Goal: Navigation & Orientation: Find specific page/section

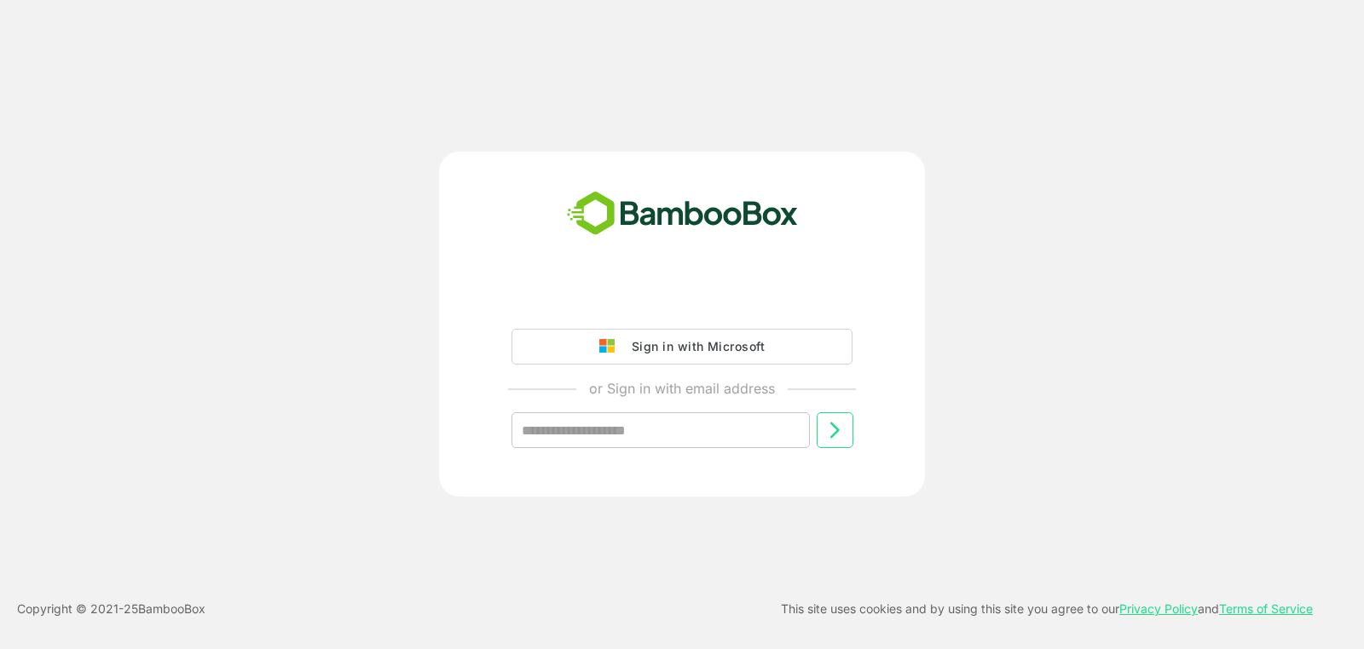
click at [661, 320] on div "Sign in with Microsoft or Sign in with email address ​" at bounding box center [682, 379] width 424 height 193
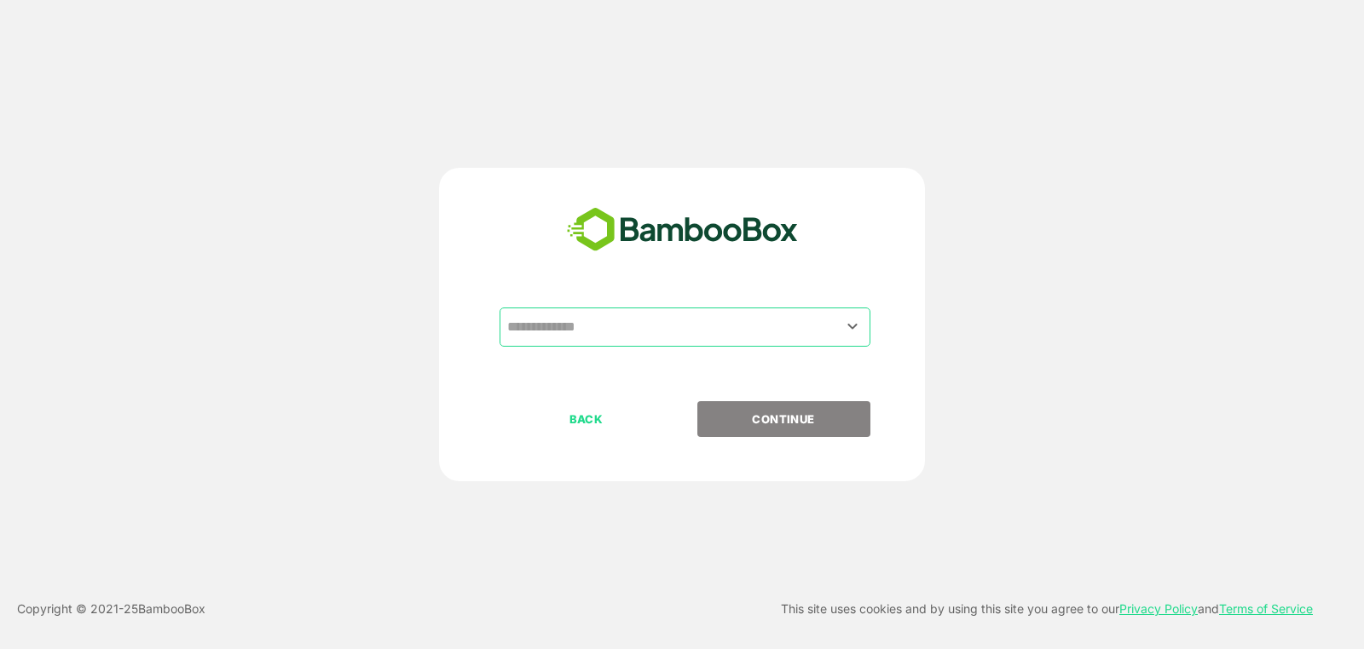
click at [608, 320] on input "text" at bounding box center [685, 327] width 364 height 32
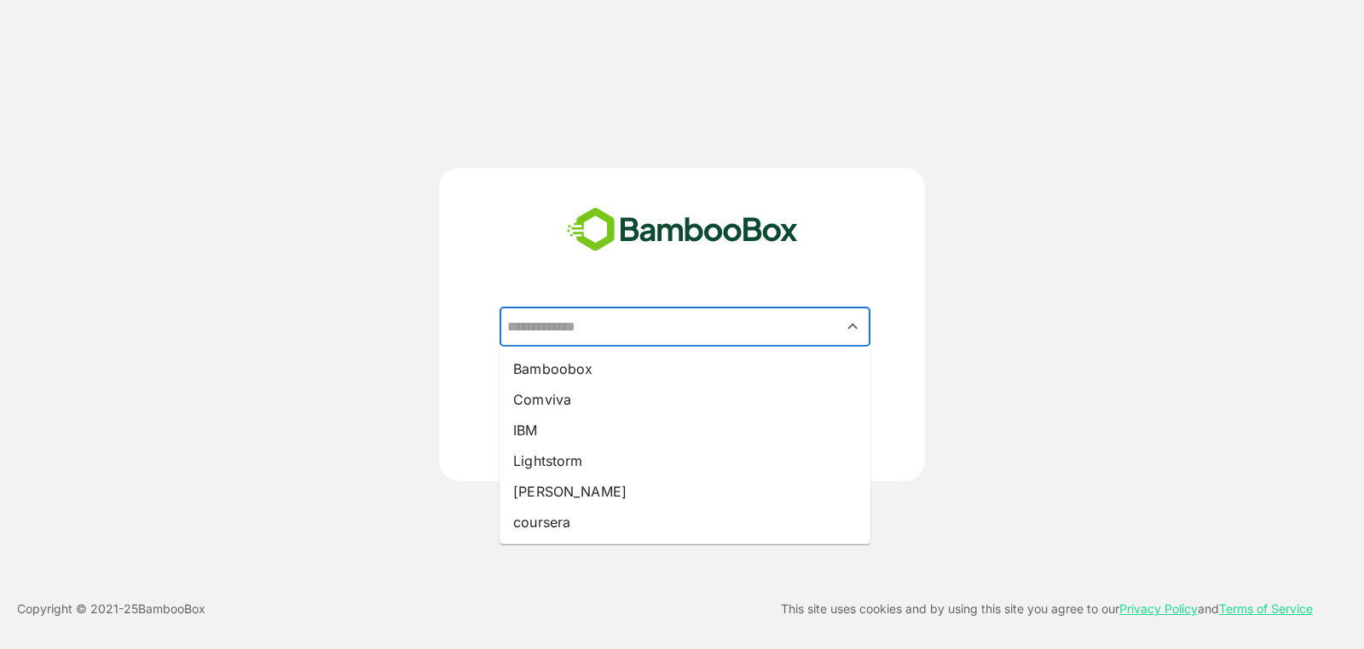
click at [608, 320] on input "text" at bounding box center [685, 327] width 364 height 32
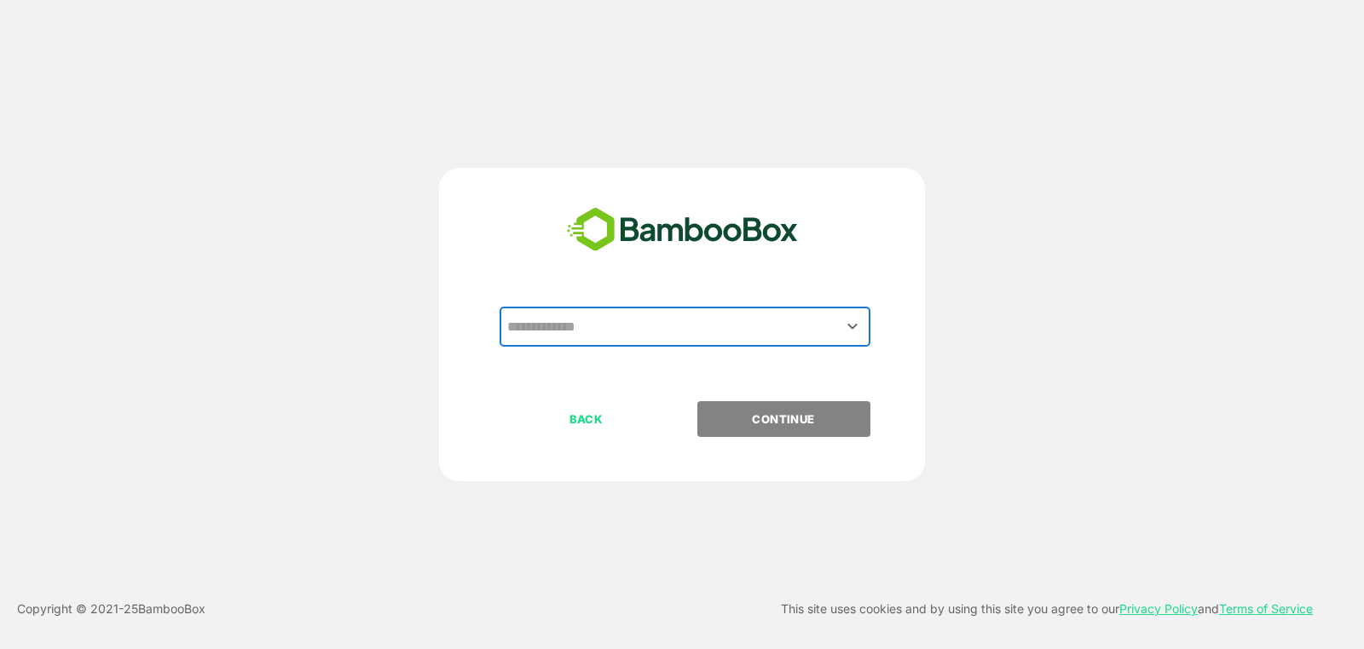
click at [608, 320] on input "text" at bounding box center [685, 327] width 364 height 32
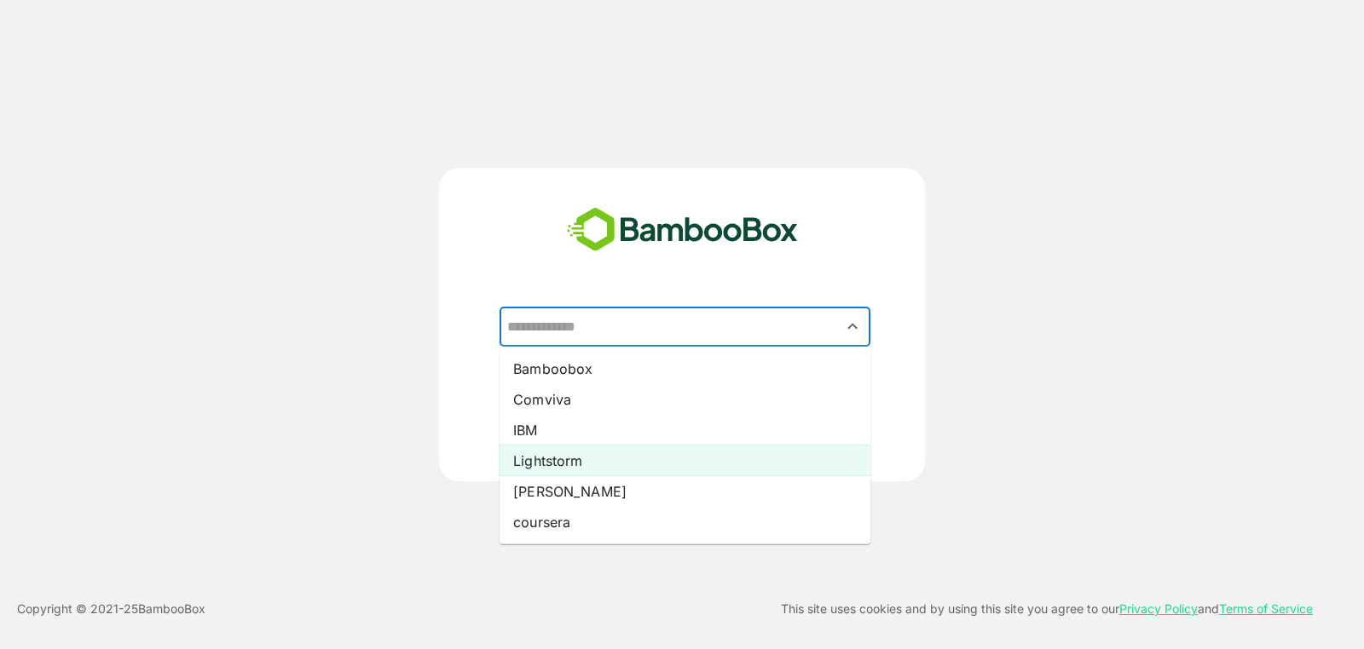
click at [604, 458] on li "Lightstorm" at bounding box center [684, 461] width 371 height 31
type input "**********"
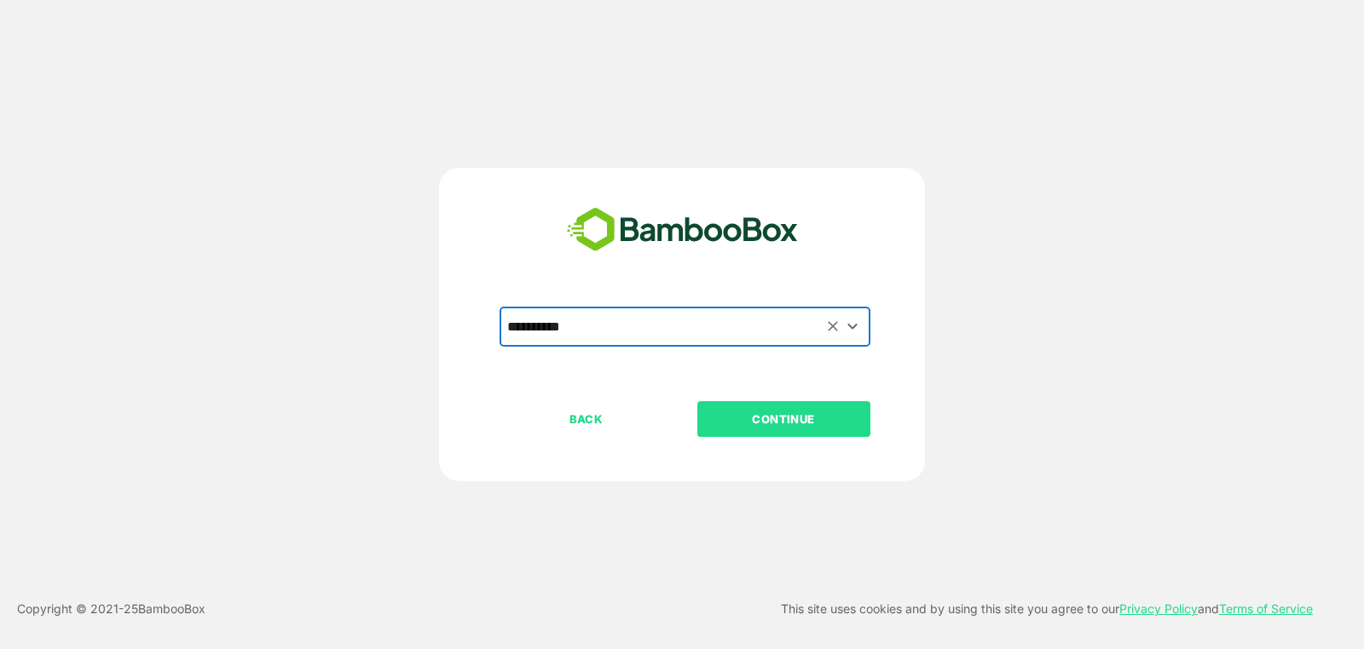
click at [788, 416] on p "CONTINUE" at bounding box center [783, 419] width 170 height 19
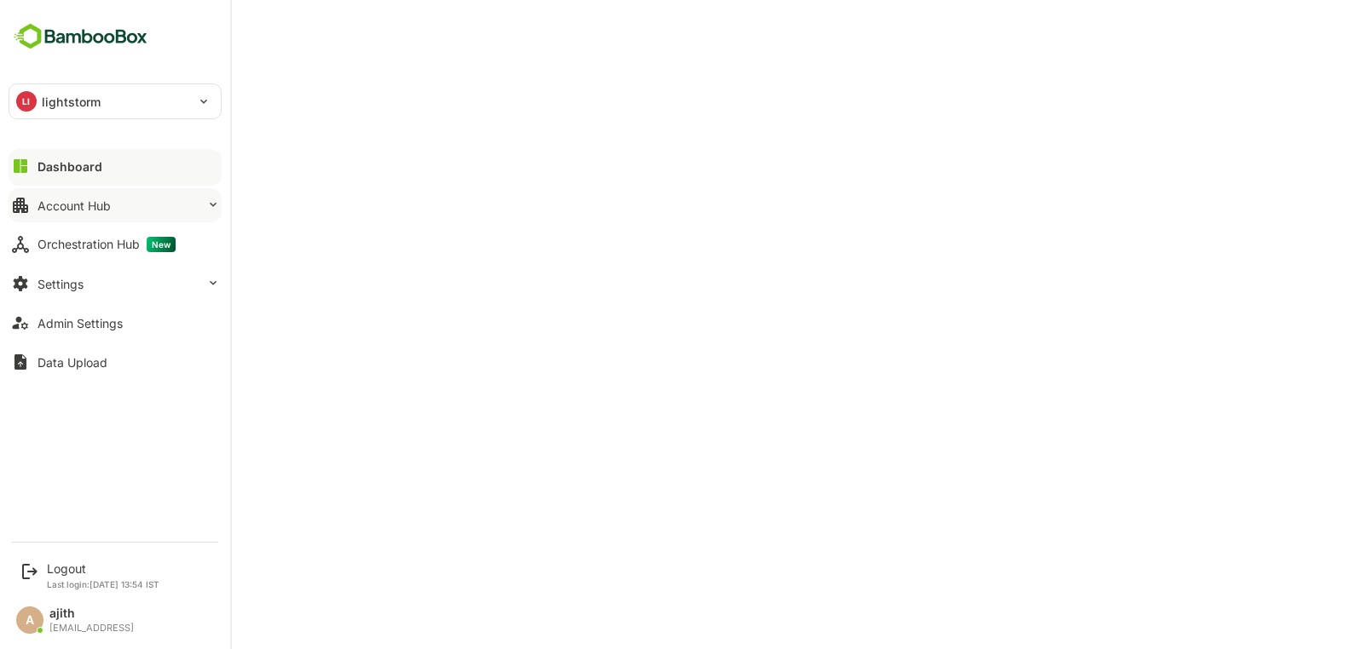
click at [124, 203] on button "Account Hub" at bounding box center [115, 205] width 213 height 34
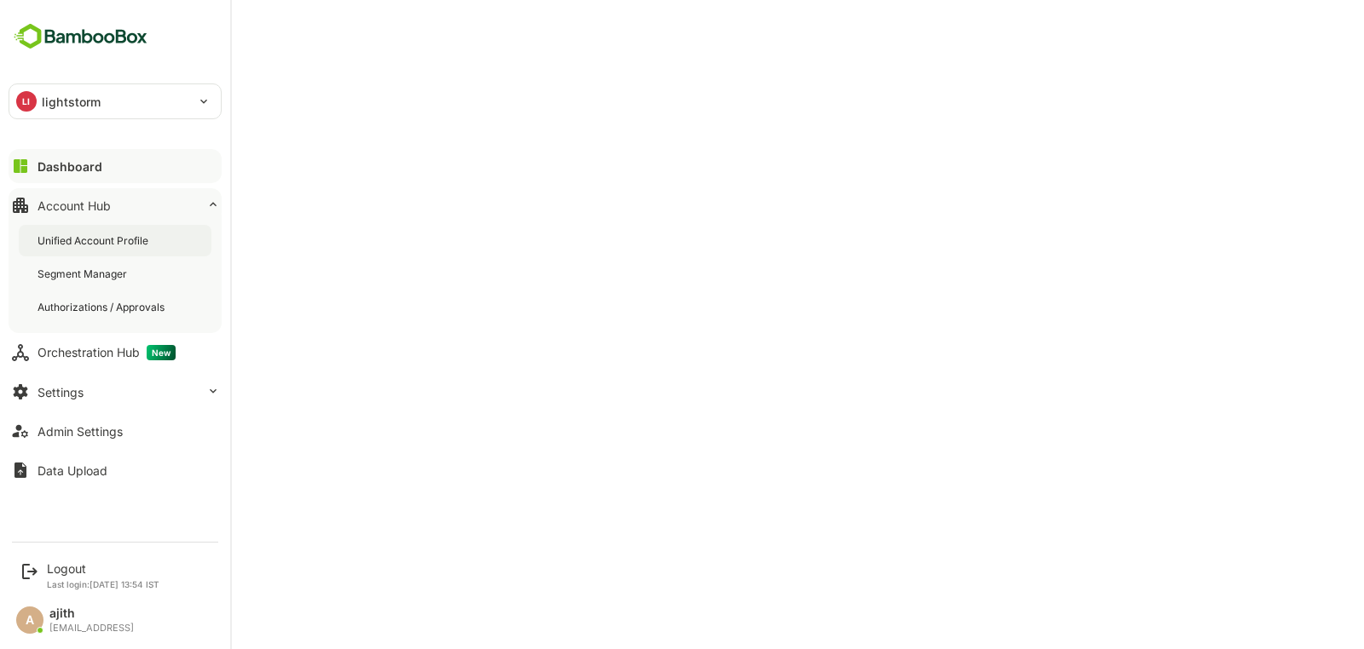
click at [147, 247] on div "Unified Account Profile" at bounding box center [115, 241] width 193 height 32
click at [72, 164] on div "Dashboard" at bounding box center [67, 166] width 61 height 14
